Goal: Transaction & Acquisition: Purchase product/service

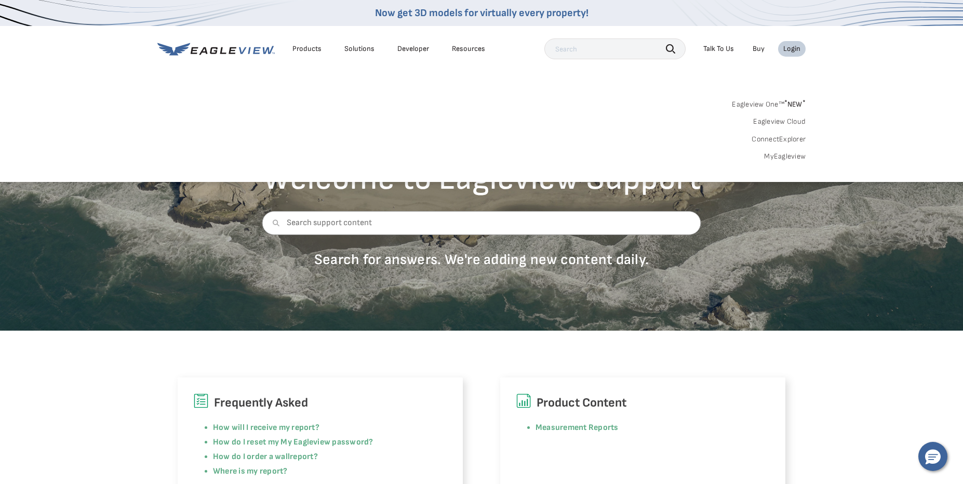
click at [715, 45] on div "Talk To Us" at bounding box center [719, 48] width 31 height 9
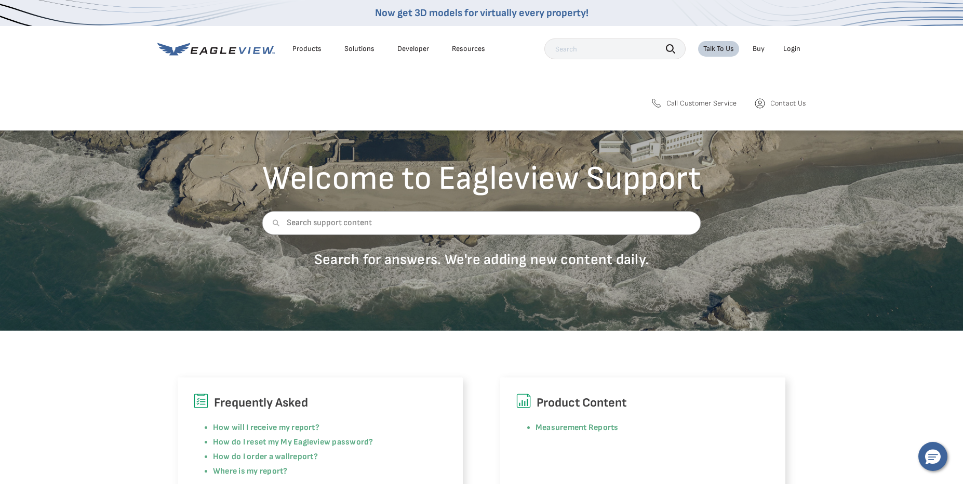
click at [715, 45] on div "Talk To Us" at bounding box center [719, 48] width 31 height 9
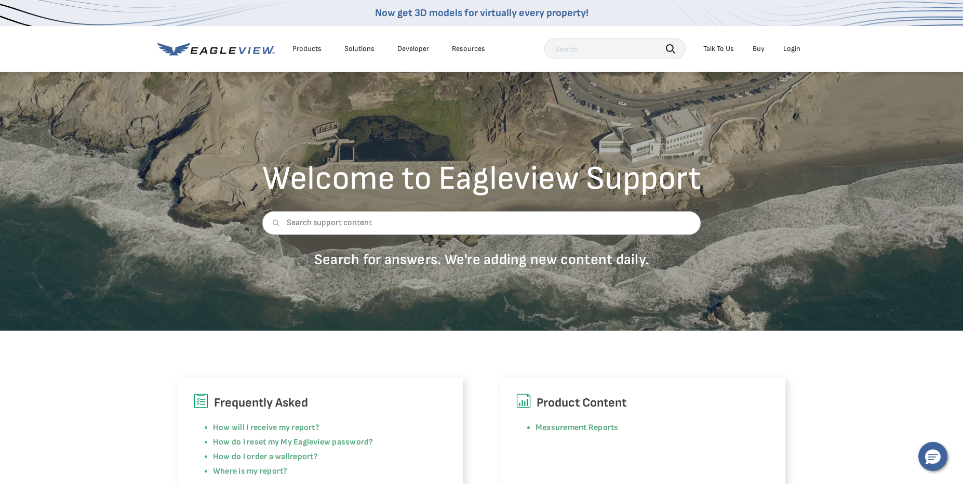
click at [796, 48] on div "Login" at bounding box center [792, 48] width 17 height 9
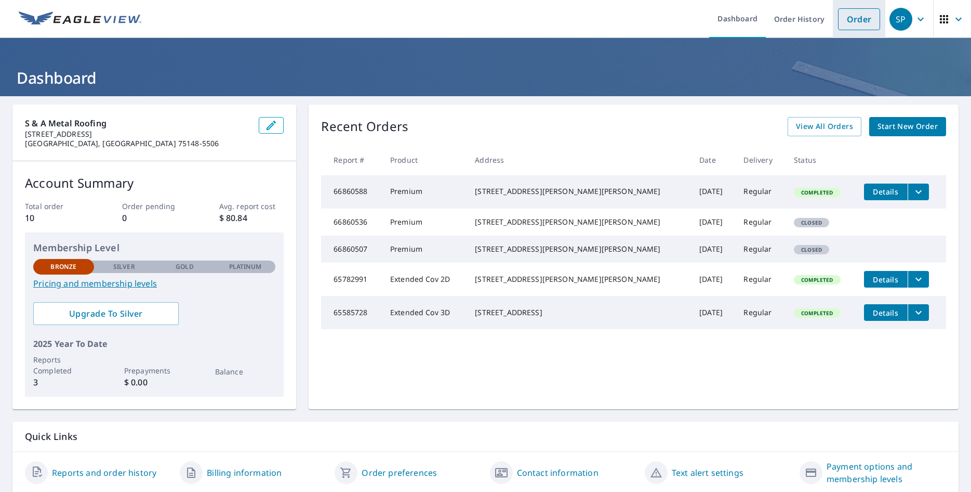
click at [857, 19] on link "Order" at bounding box center [859, 19] width 42 height 22
click at [843, 21] on link "Order" at bounding box center [859, 19] width 42 height 22
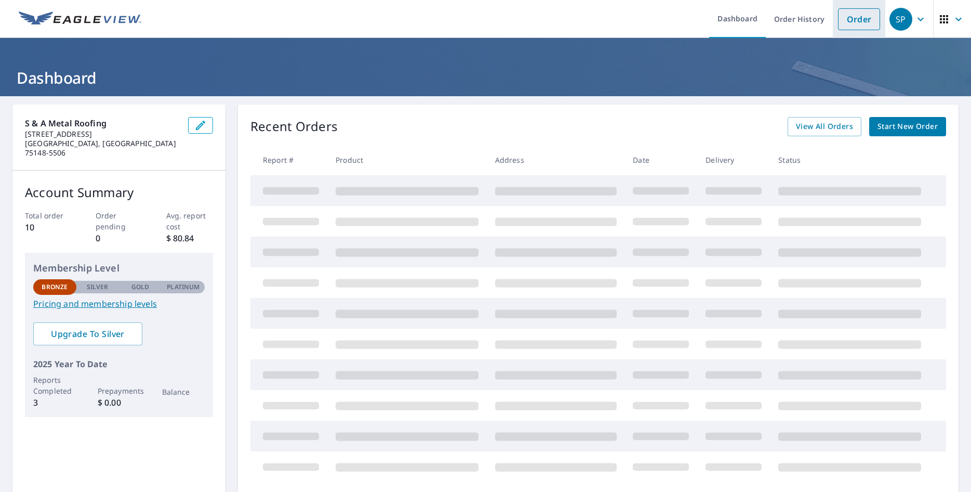
click at [855, 21] on link "Order" at bounding box center [859, 19] width 42 height 22
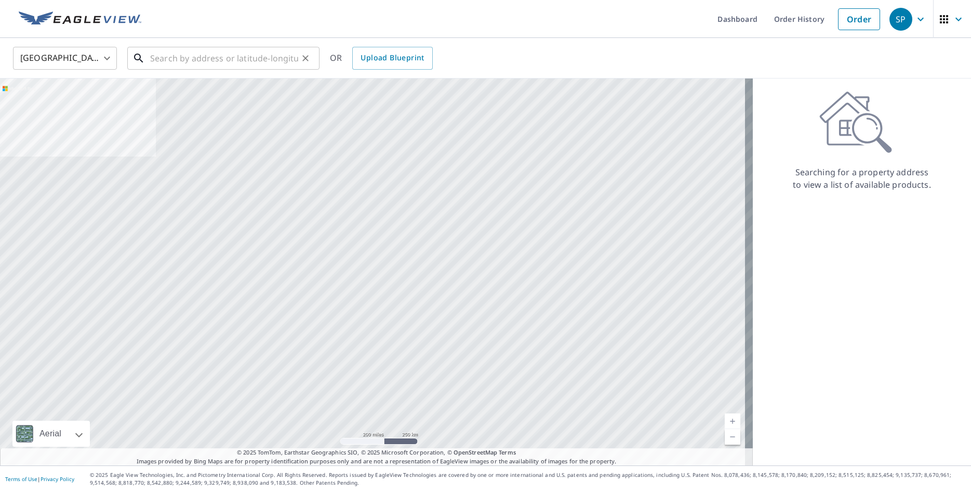
click at [163, 63] on input "text" at bounding box center [224, 58] width 148 height 29
